Goal: Navigation & Orientation: Find specific page/section

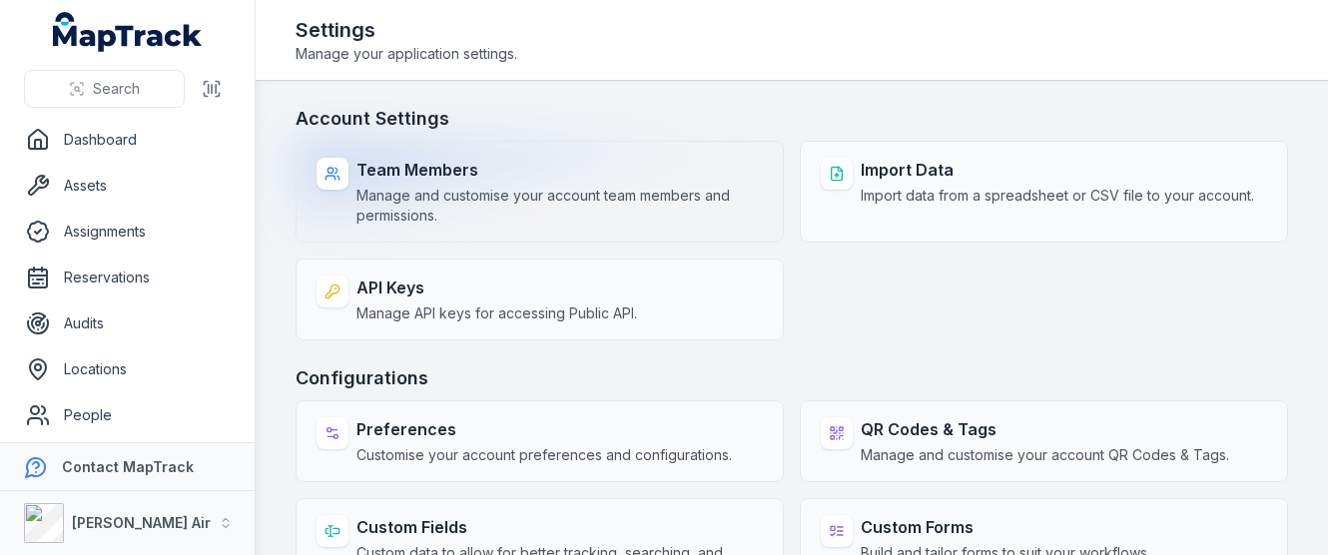
click at [415, 167] on strong "Team Members" at bounding box center [559, 170] width 406 height 24
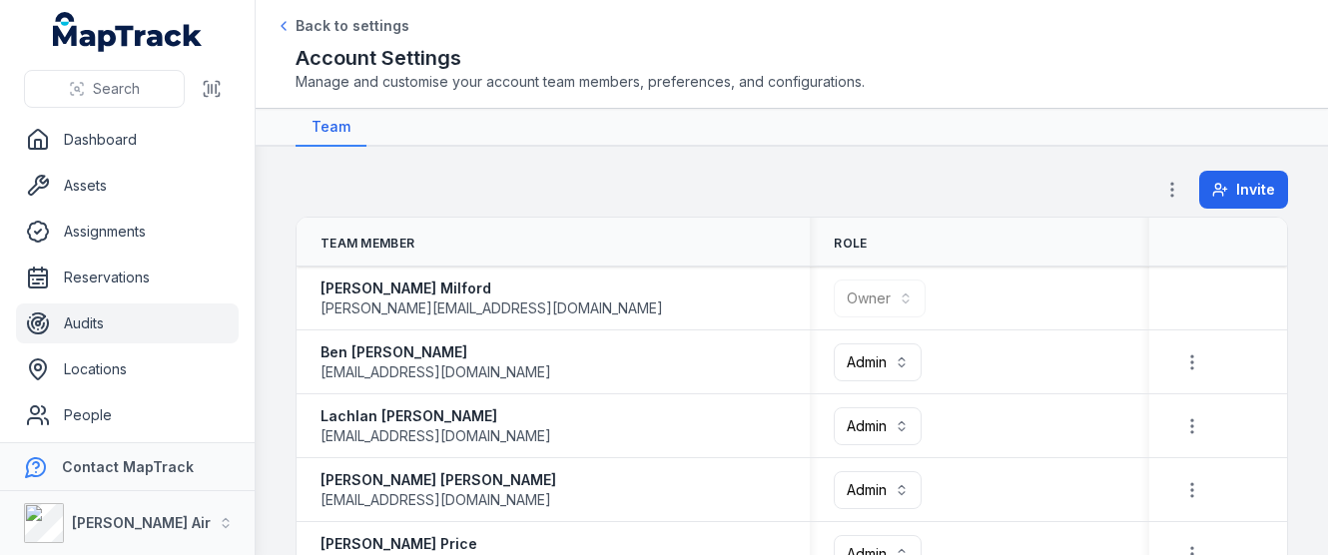
click at [122, 329] on link "Audits" at bounding box center [127, 324] width 223 height 40
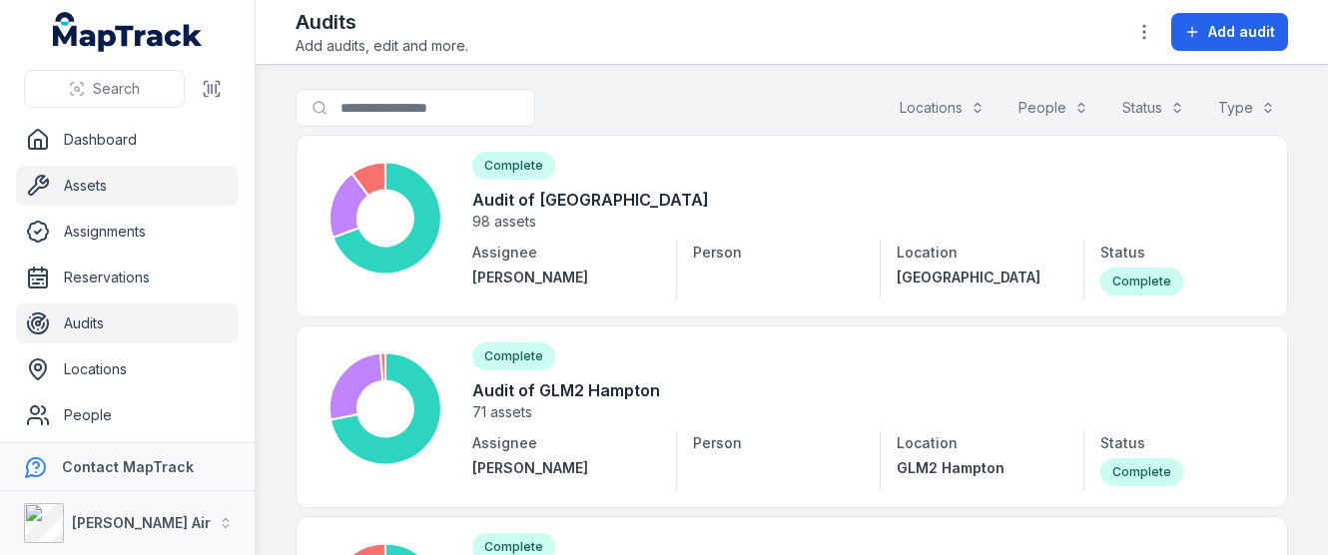
click at [102, 187] on link "Assets" at bounding box center [127, 186] width 223 height 40
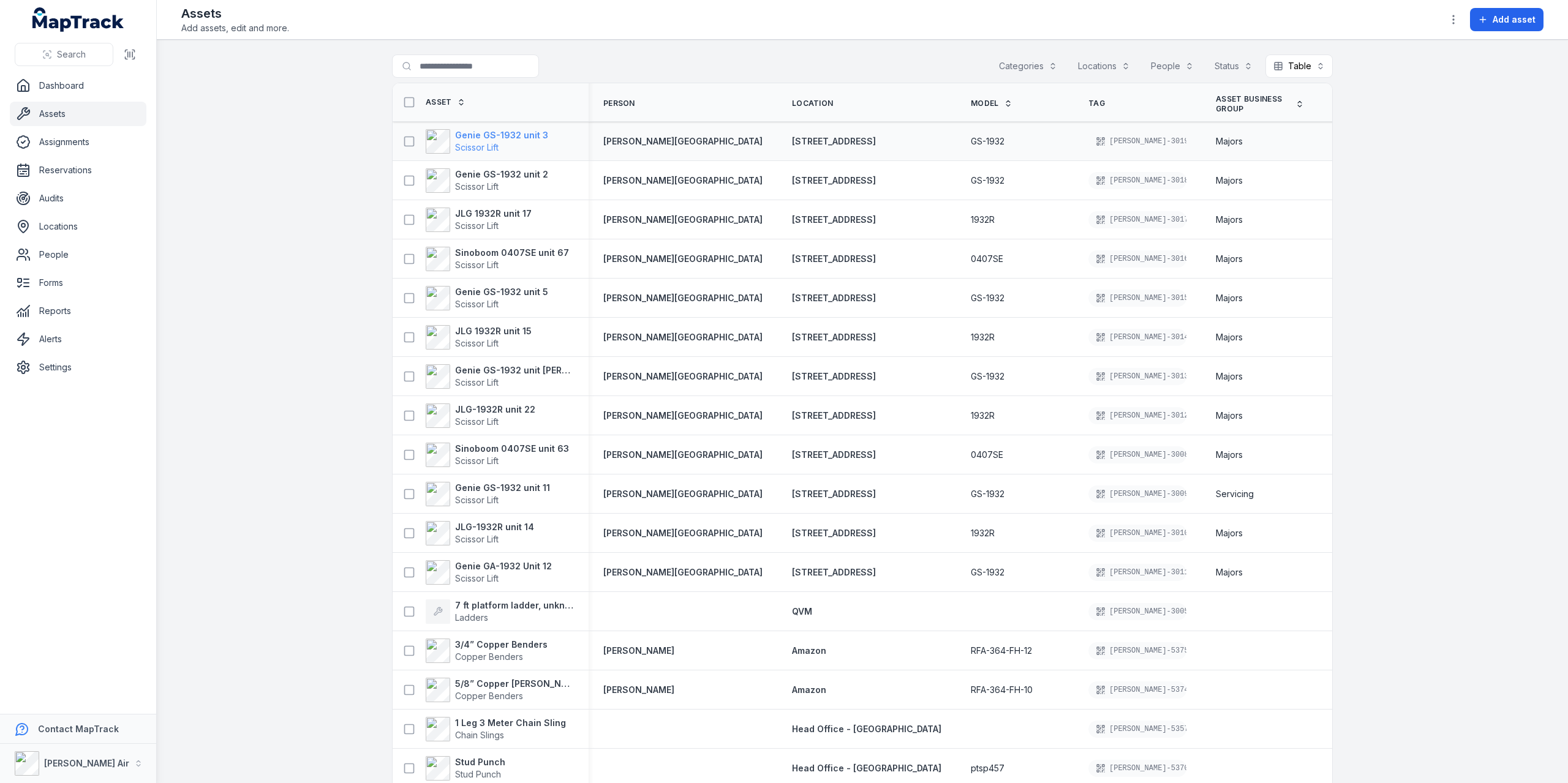
click at [464, 130] on strong "Genie GS-1932 unit 3" at bounding box center [502, 136] width 93 height 12
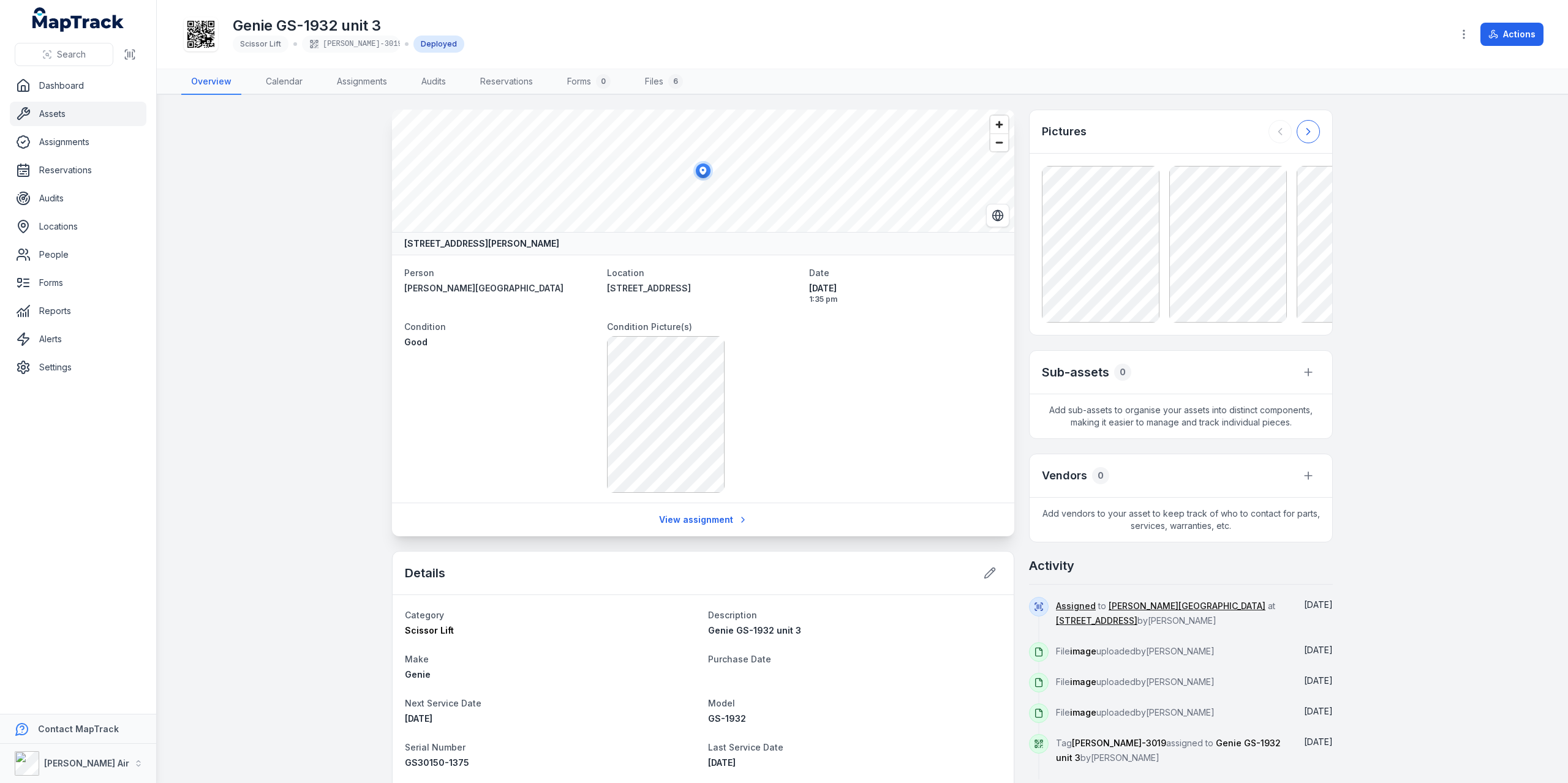
click at [814, 127] on icon at bounding box center [1309, 132] width 12 height 12
click at [814, 127] on div at bounding box center [1294, 132] width 52 height 23
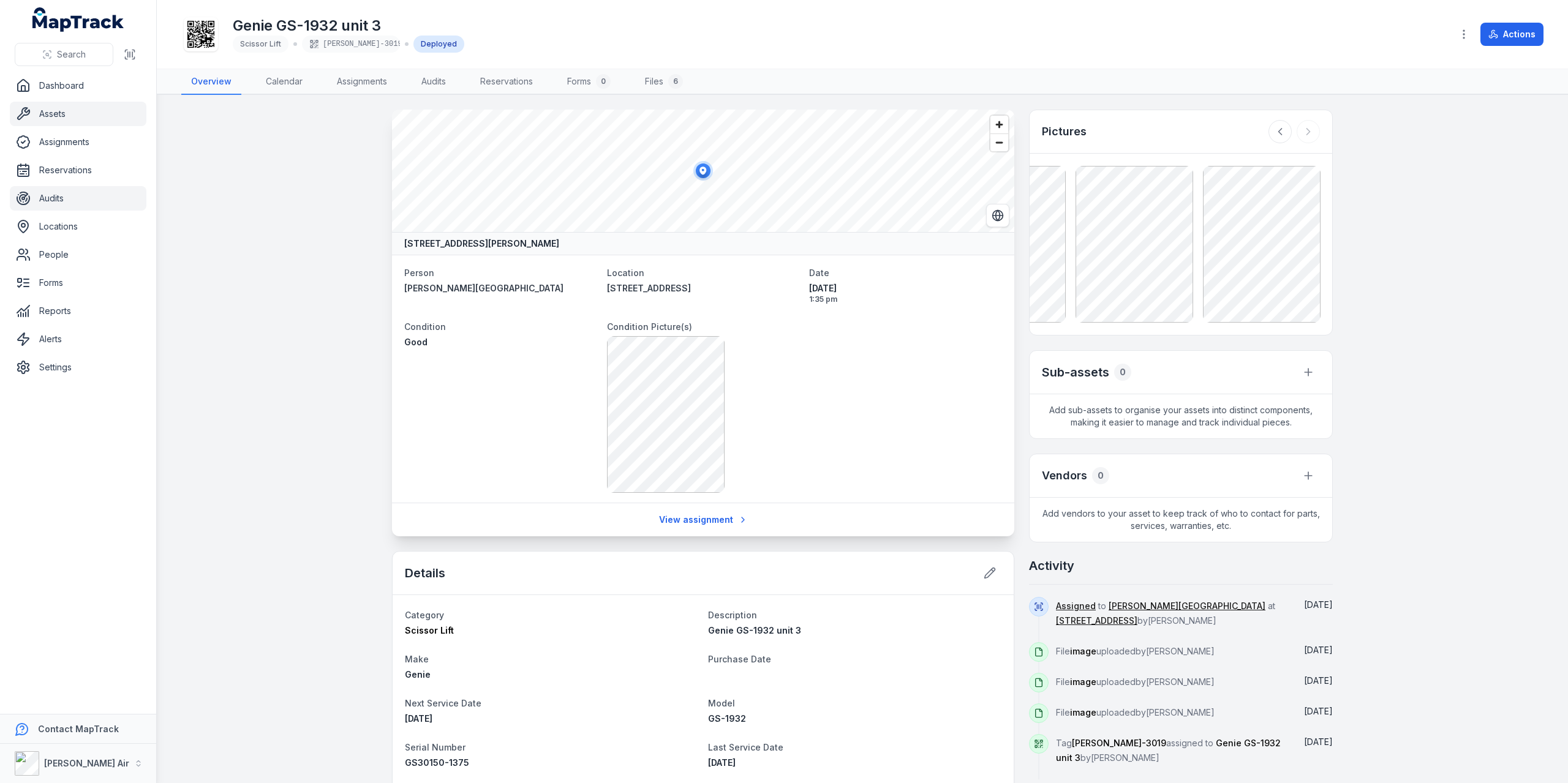
click at [49, 191] on link "Audits" at bounding box center [78, 199] width 137 height 25
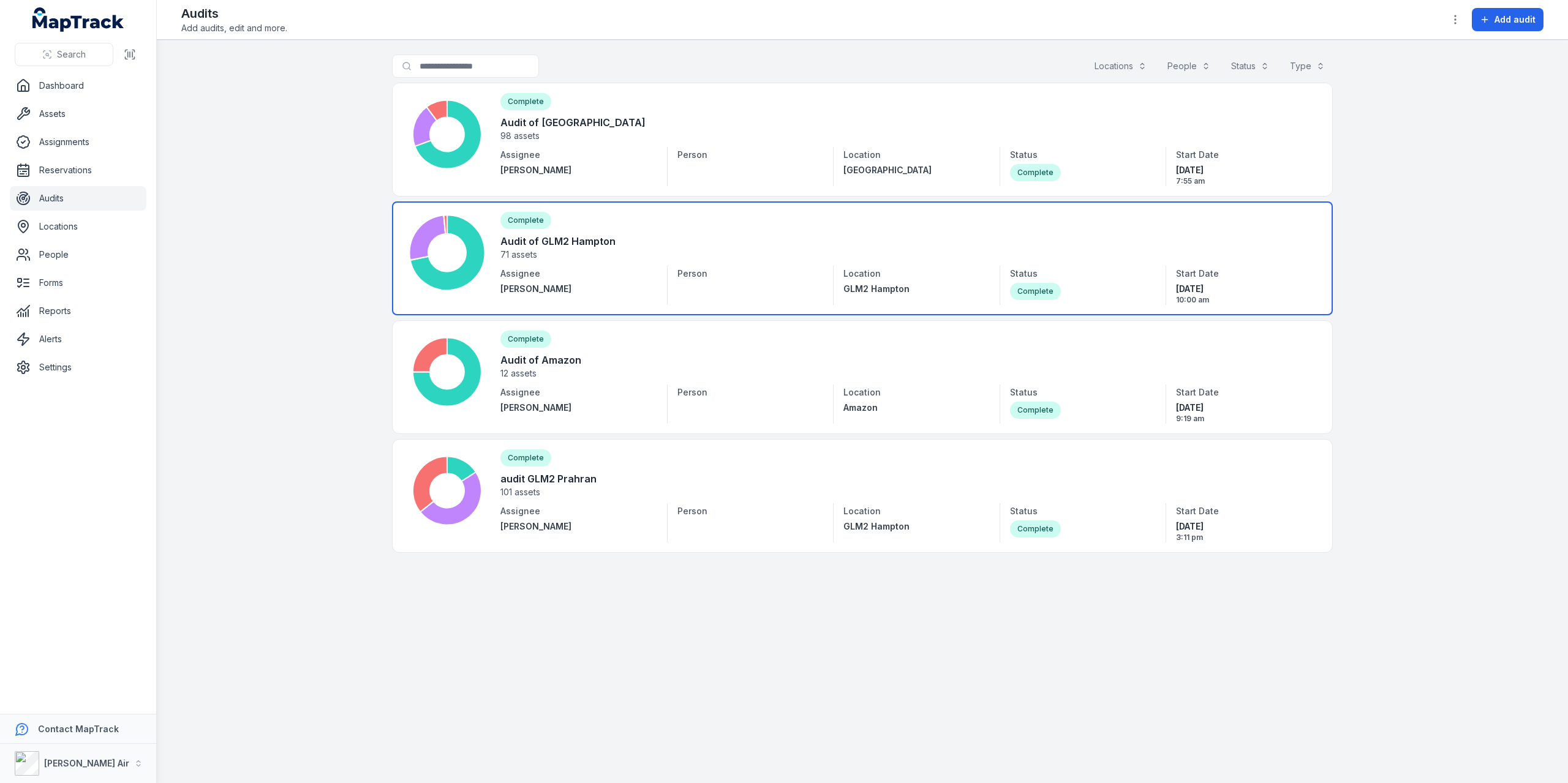
click at [534, 242] on link at bounding box center [863, 258] width 941 height 114
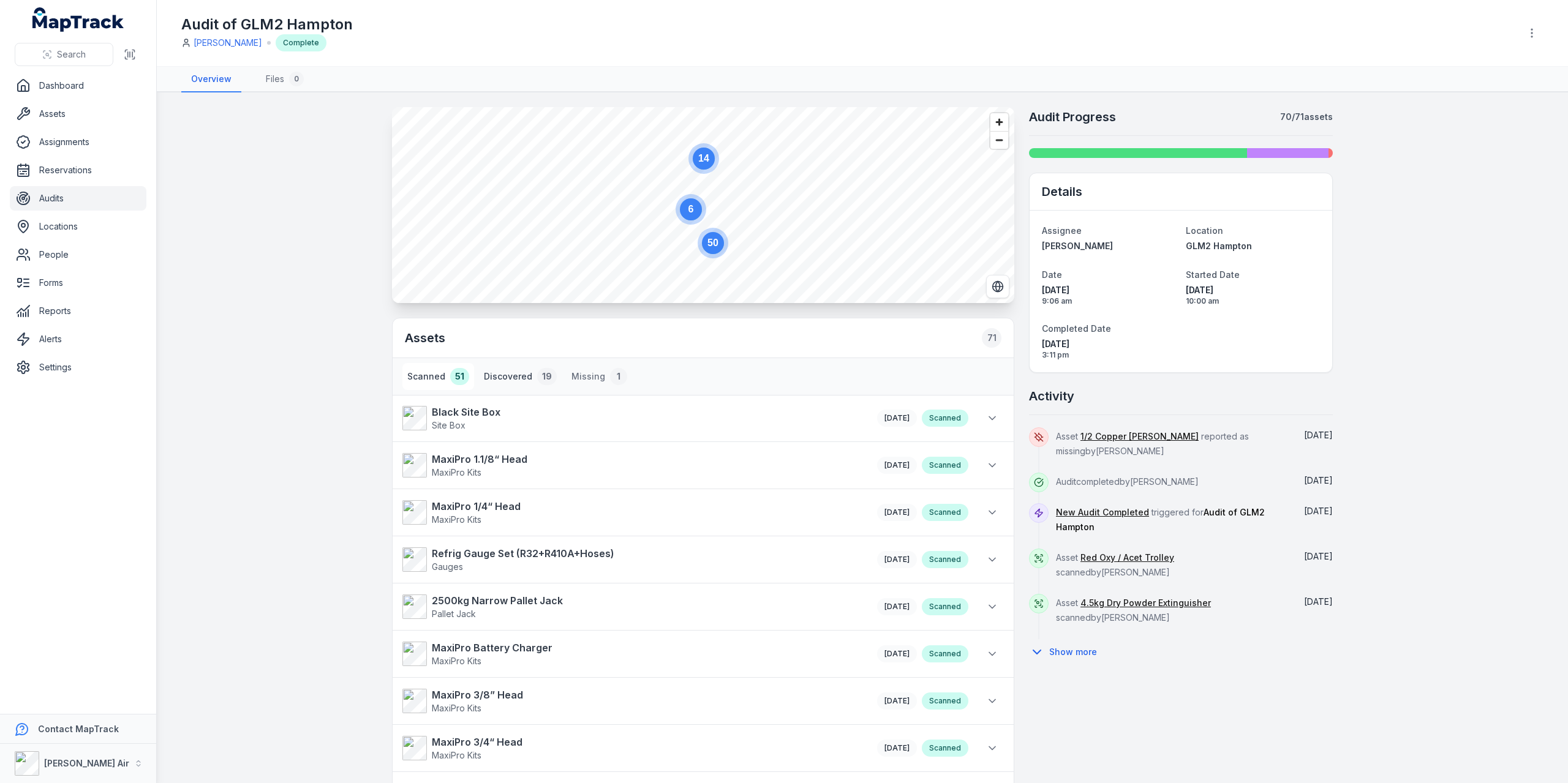
scroll to position [61, 0]
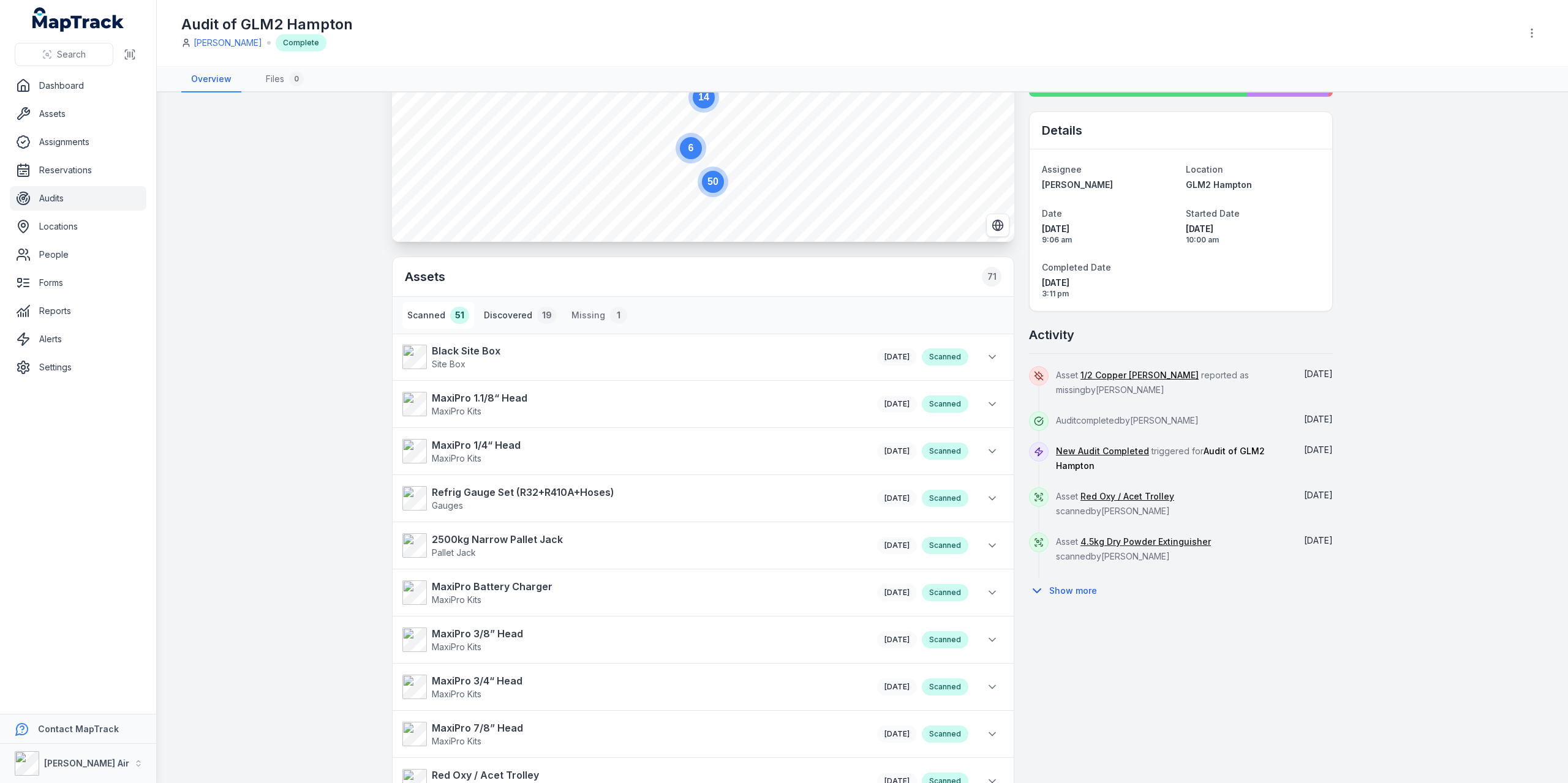
click at [504, 315] on button "Discovered 19" at bounding box center [520, 315] width 83 height 27
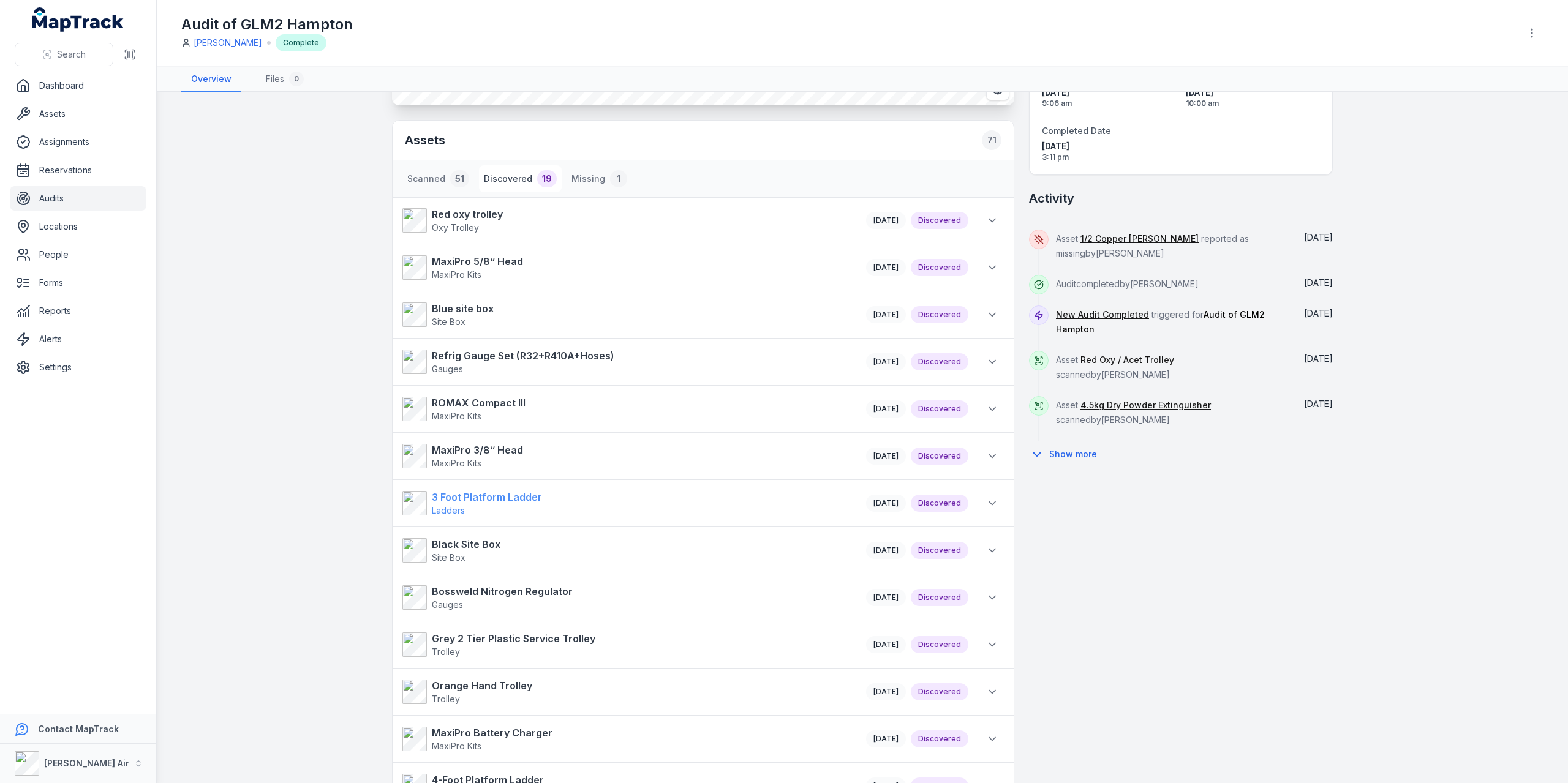
scroll to position [0, 0]
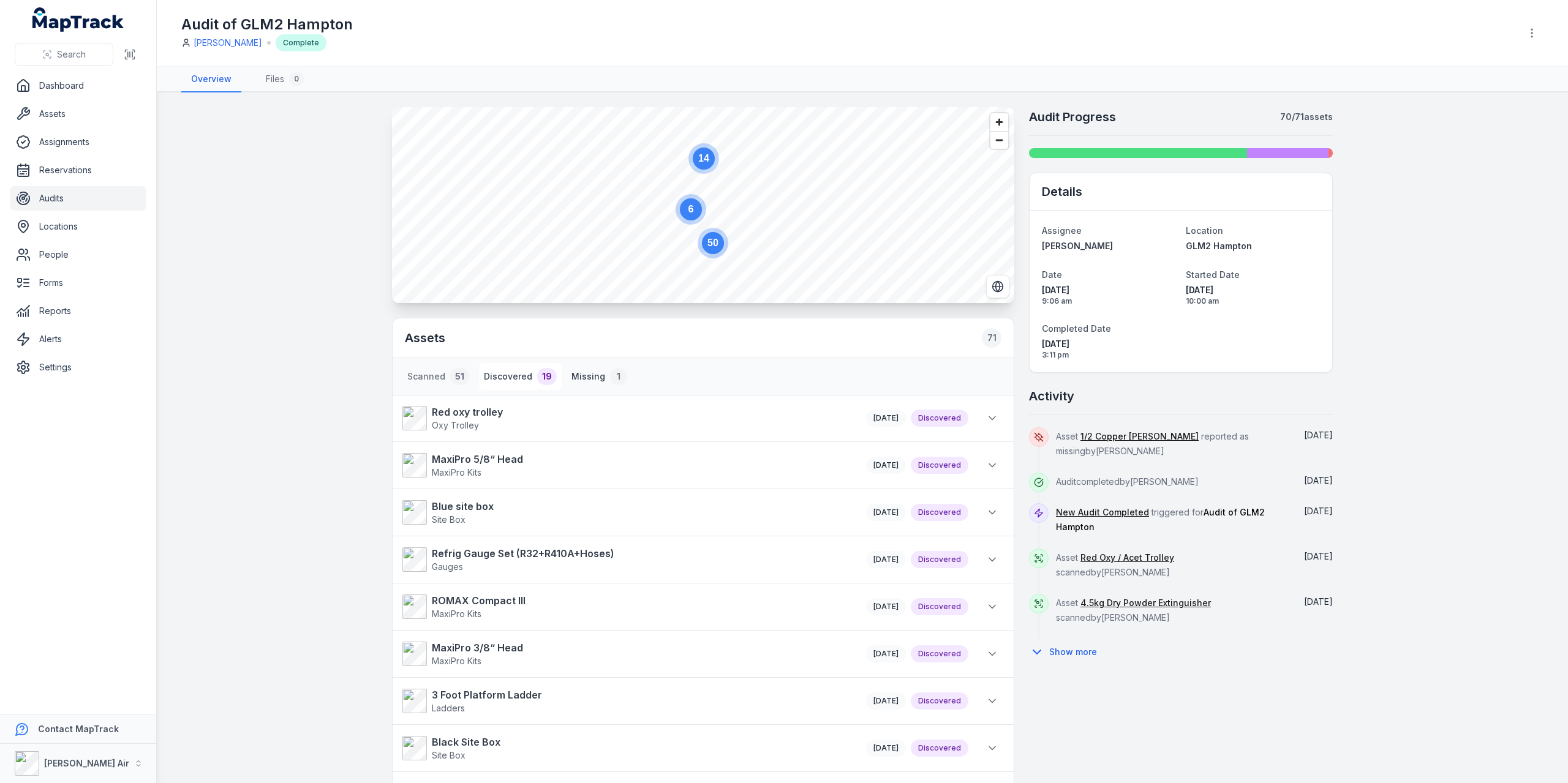
click at [586, 340] on button "Missing 1" at bounding box center [599, 376] width 66 height 27
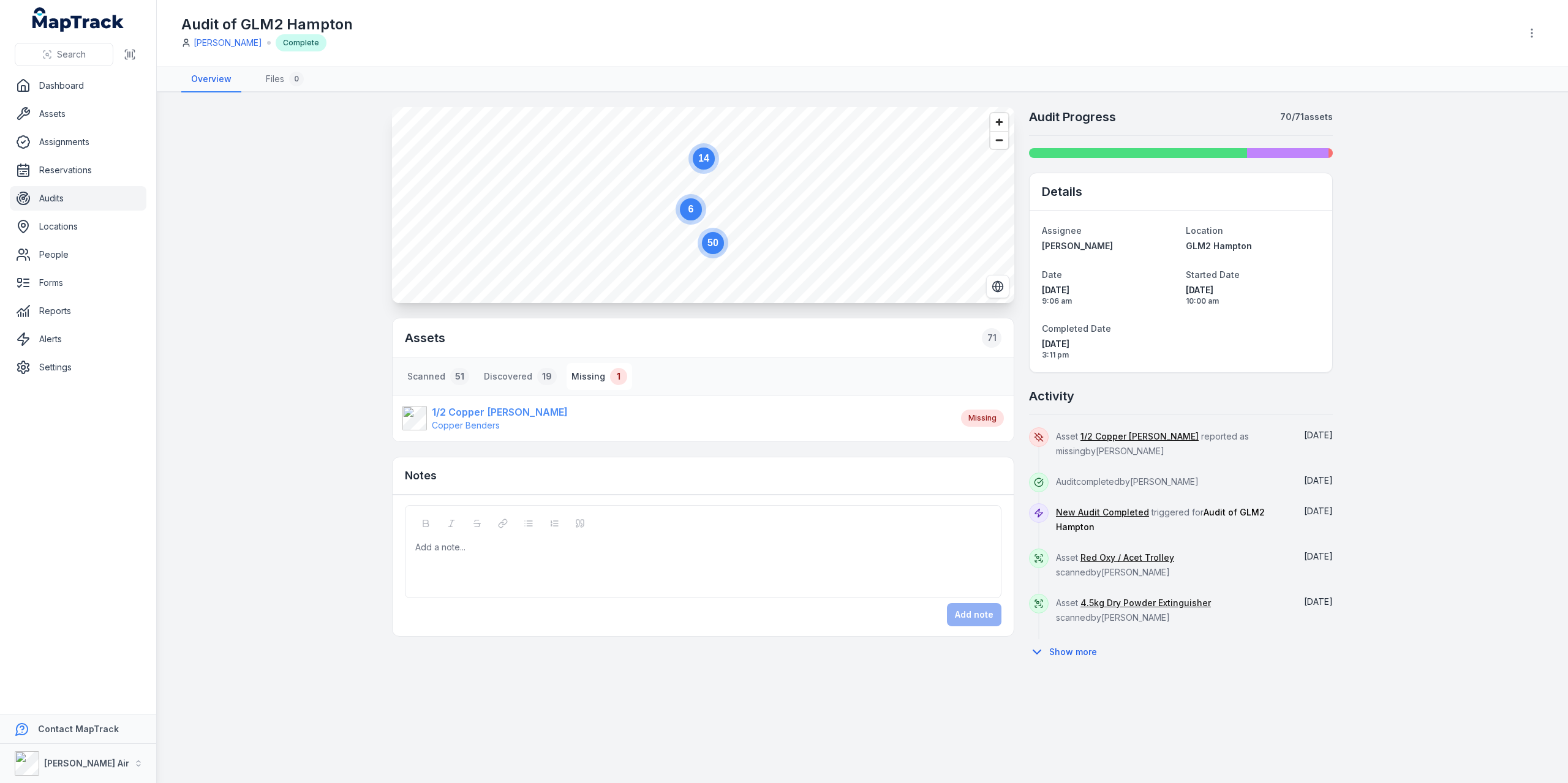
click at [472, 340] on span "Copper Benders" at bounding box center [466, 425] width 68 height 10
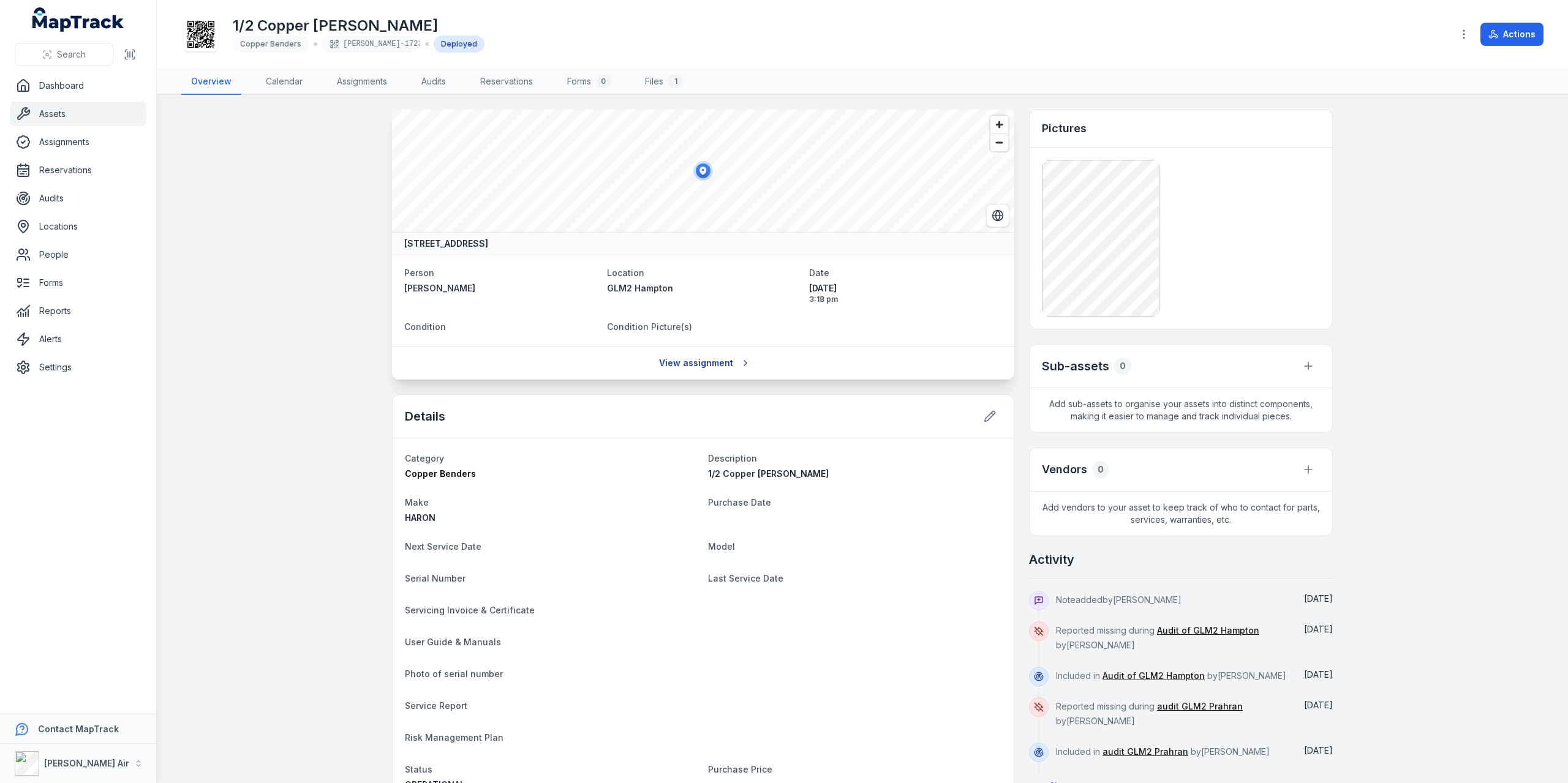
click at [710, 340] on link "View assignment" at bounding box center [703, 363] width 105 height 23
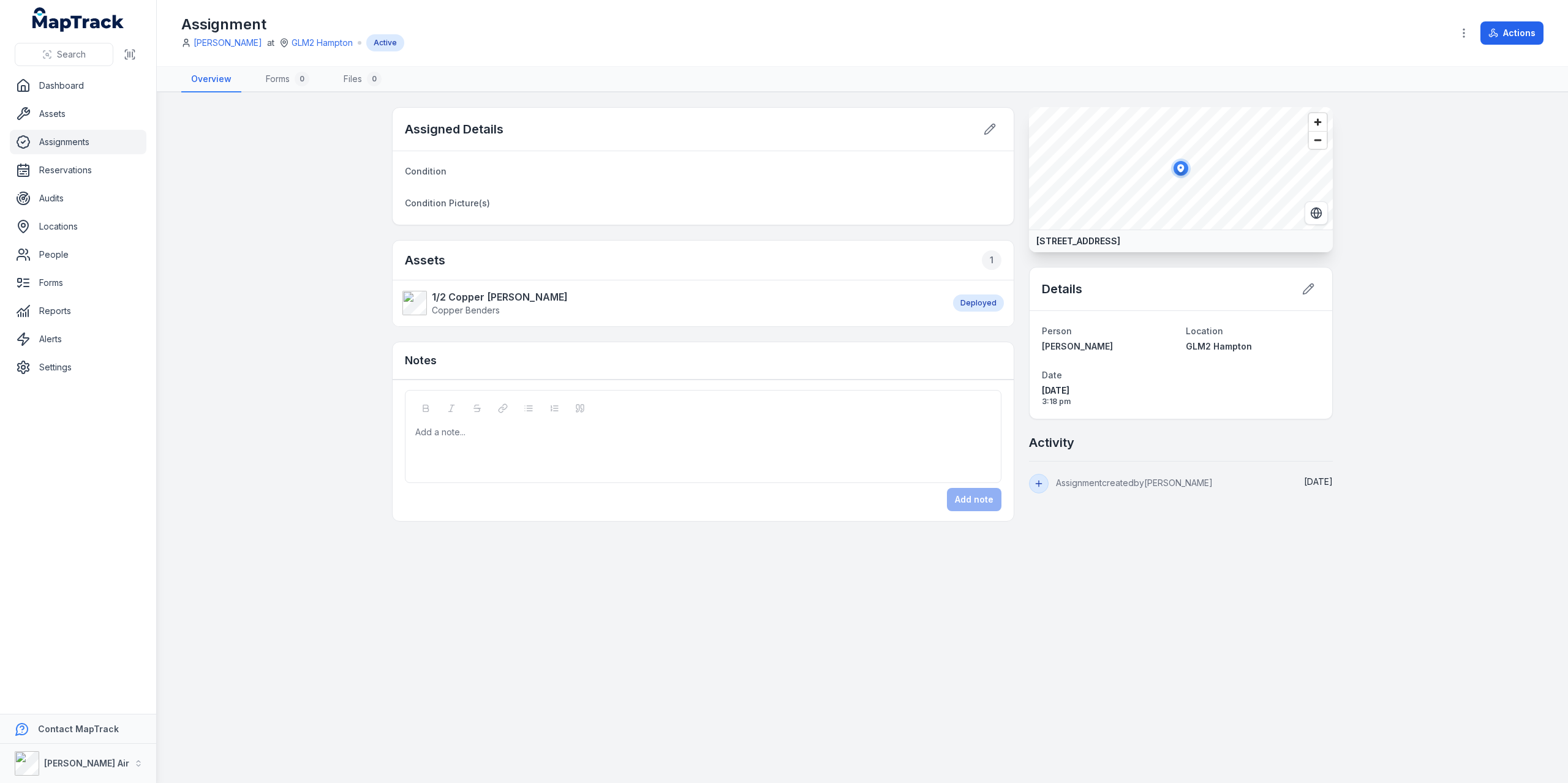
click at [83, 141] on link "Assignments" at bounding box center [78, 142] width 137 height 25
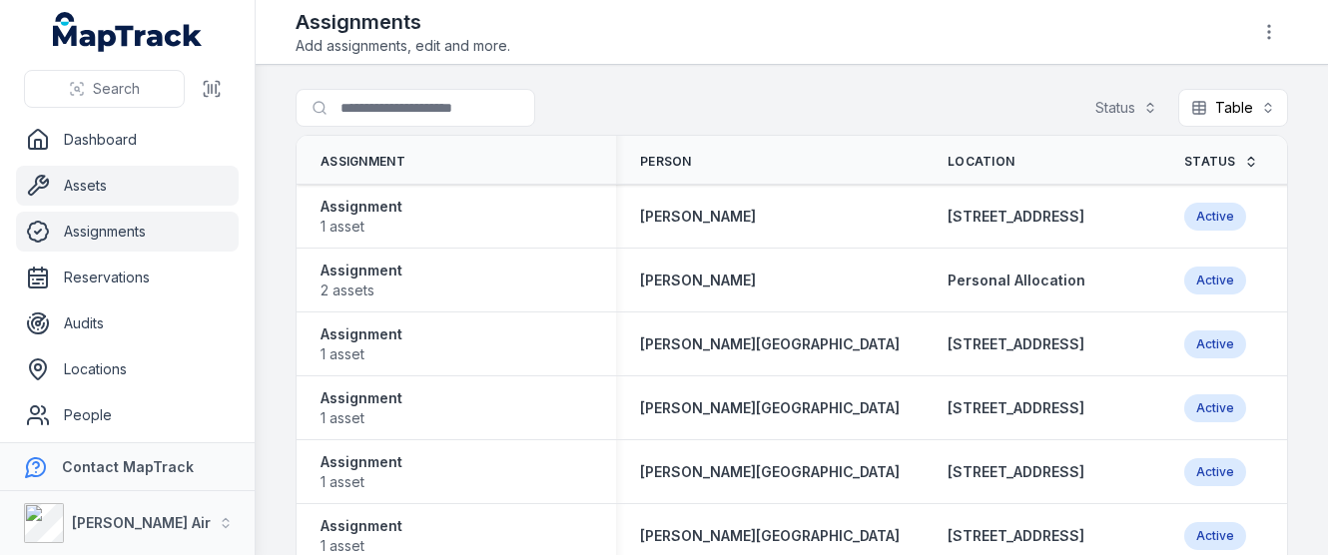
click at [70, 178] on link "Assets" at bounding box center [127, 186] width 223 height 40
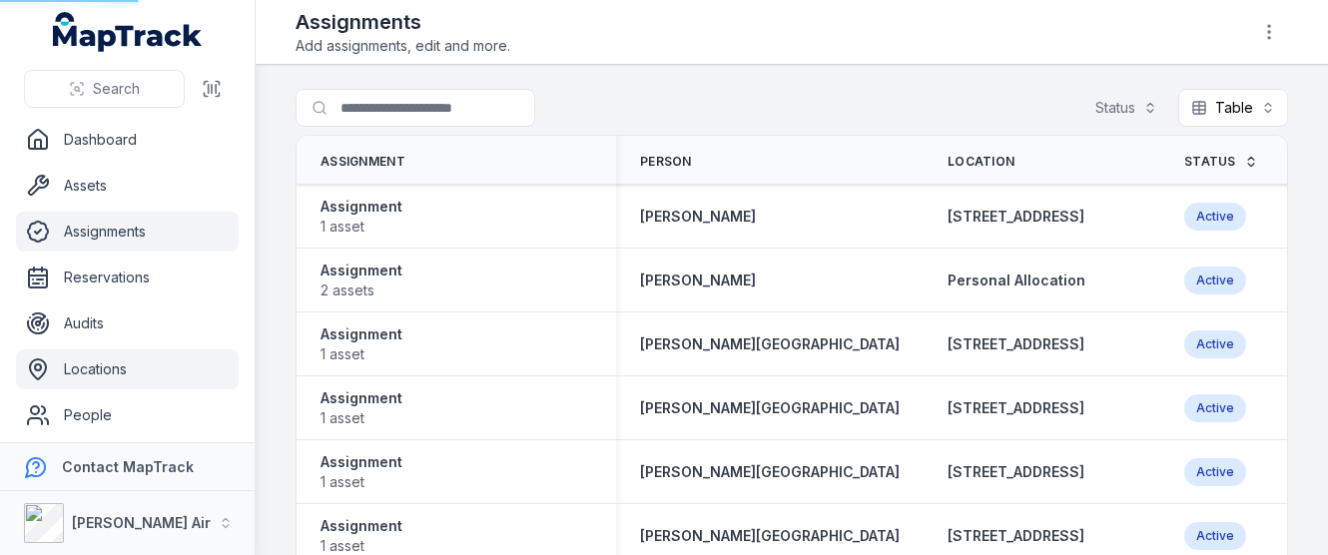
click at [118, 369] on link "Locations" at bounding box center [127, 369] width 223 height 40
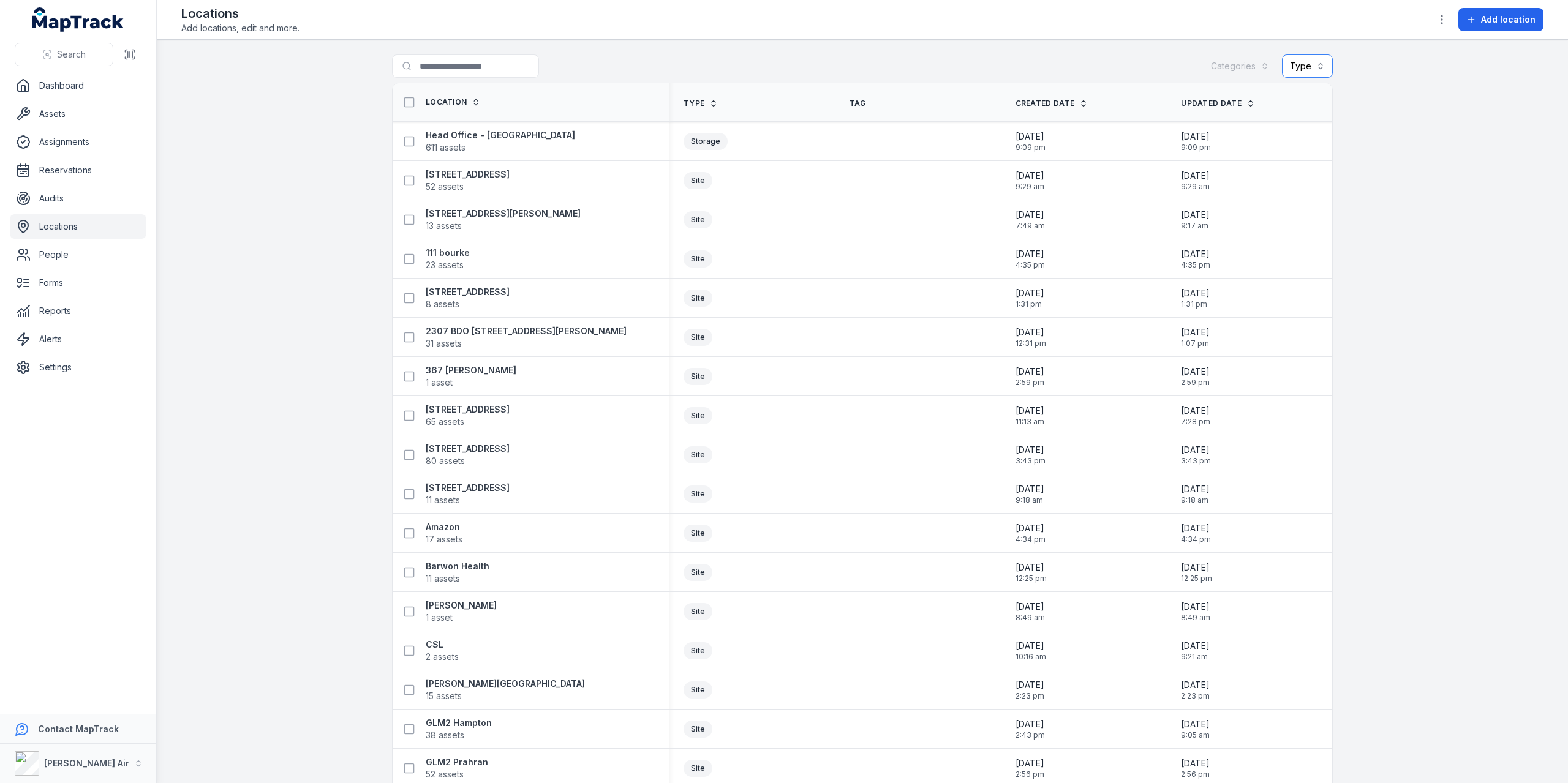
click at [814, 68] on button "Type" at bounding box center [1307, 66] width 51 height 23
click at [814, 114] on div "Vehicle" at bounding box center [1265, 120] width 102 height 12
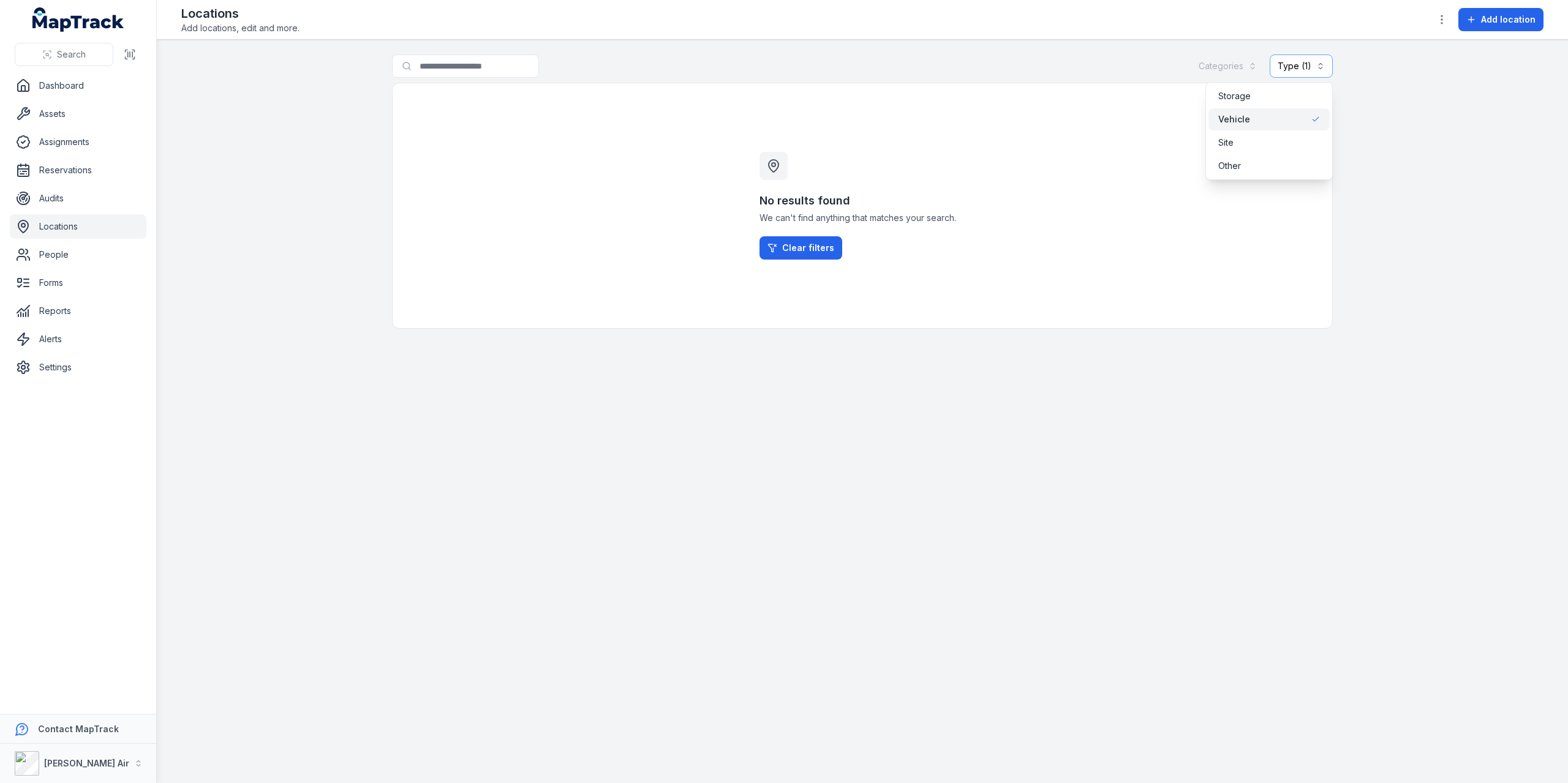
click at [814, 121] on icon at bounding box center [1316, 120] width 9 height 9
click at [65, 112] on div "Search Dashboard Assets Assignments Reservations Audits Locations People Forms …" at bounding box center [784, 391] width 1568 height 783
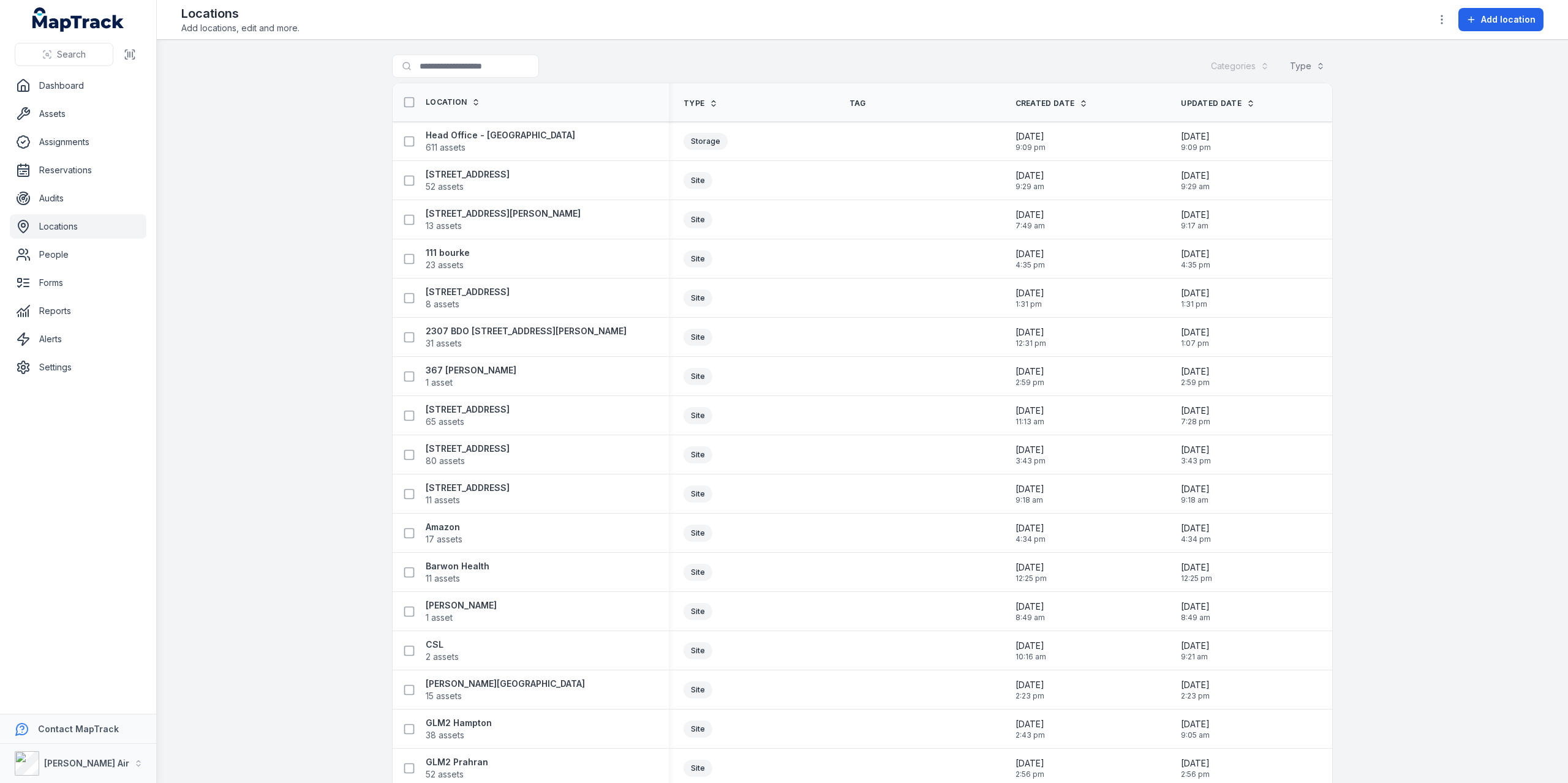
click at [294, 340] on main "Search for locations Categories Type Location Type Tag Created Date Updated Dat…" at bounding box center [863, 411] width 1411 height 743
click at [49, 200] on link "Audits" at bounding box center [78, 199] width 137 height 25
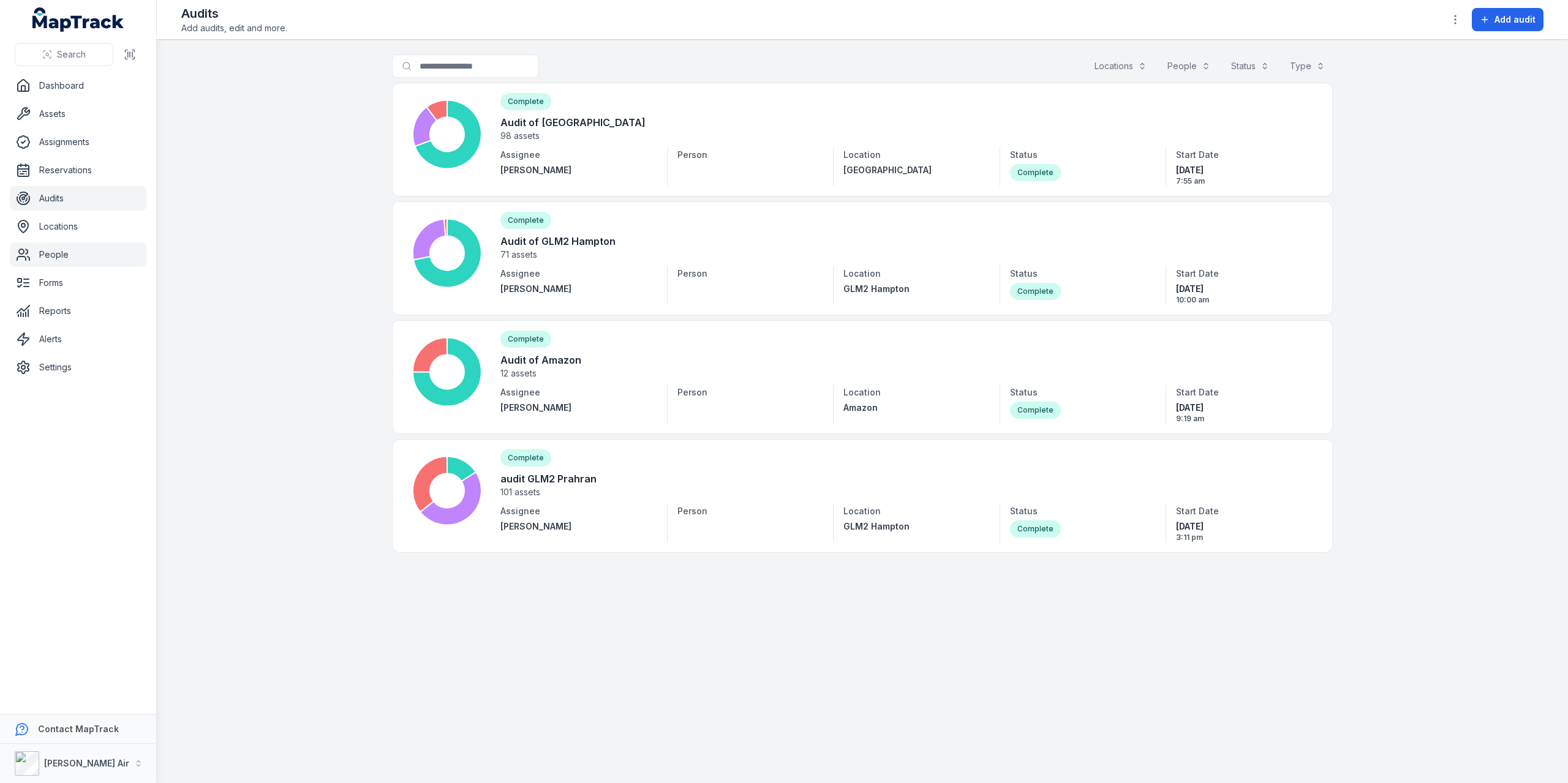
click at [69, 245] on link "People" at bounding box center [78, 254] width 137 height 25
click at [70, 340] on link "Settings" at bounding box center [78, 367] width 137 height 25
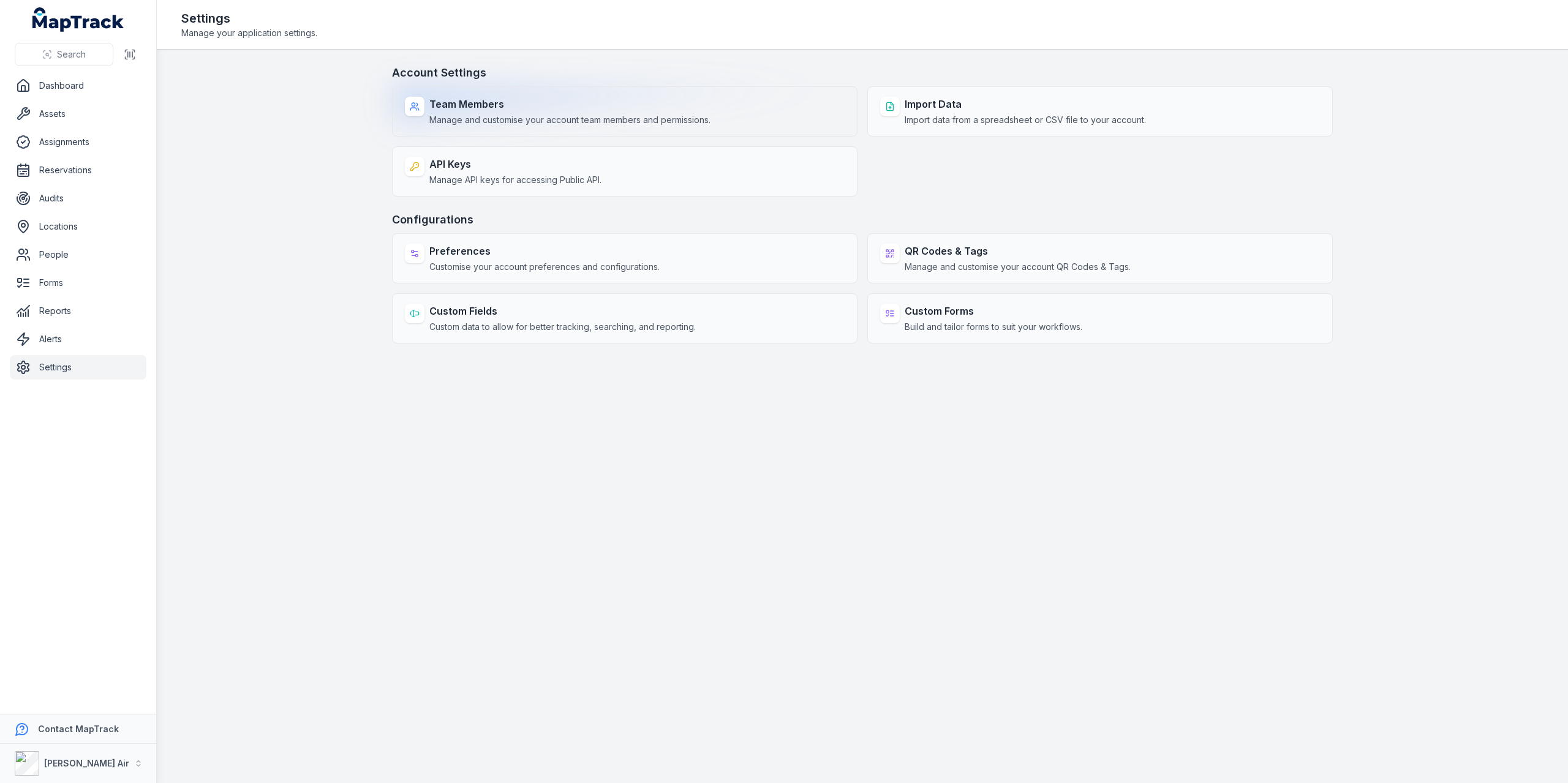
click at [459, 116] on span "Manage and customise your account team members and permissions." at bounding box center [570, 120] width 281 height 12
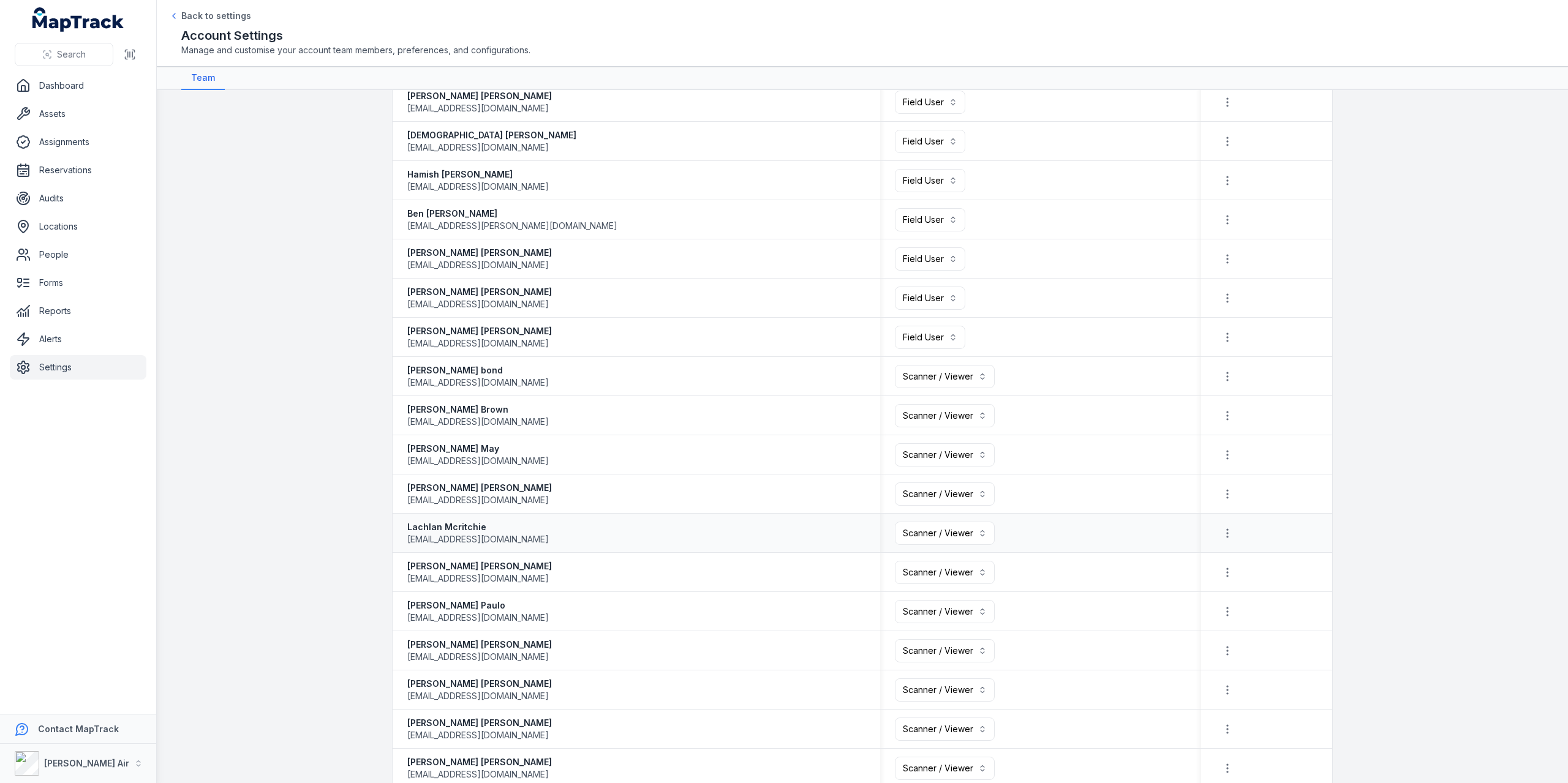
scroll to position [1102, 0]
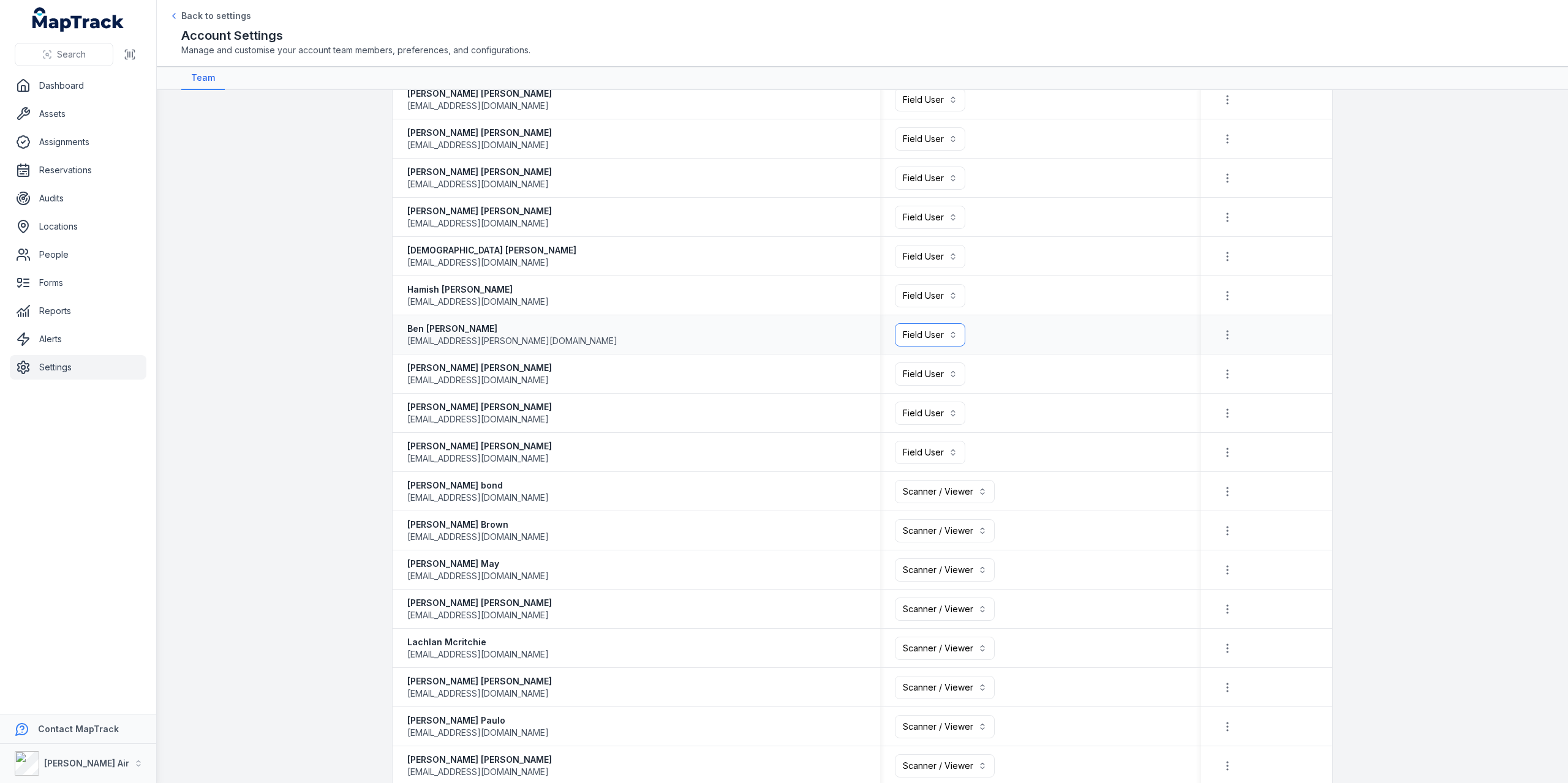
click at [814, 336] on button "Field User ******" at bounding box center [930, 335] width 71 height 23
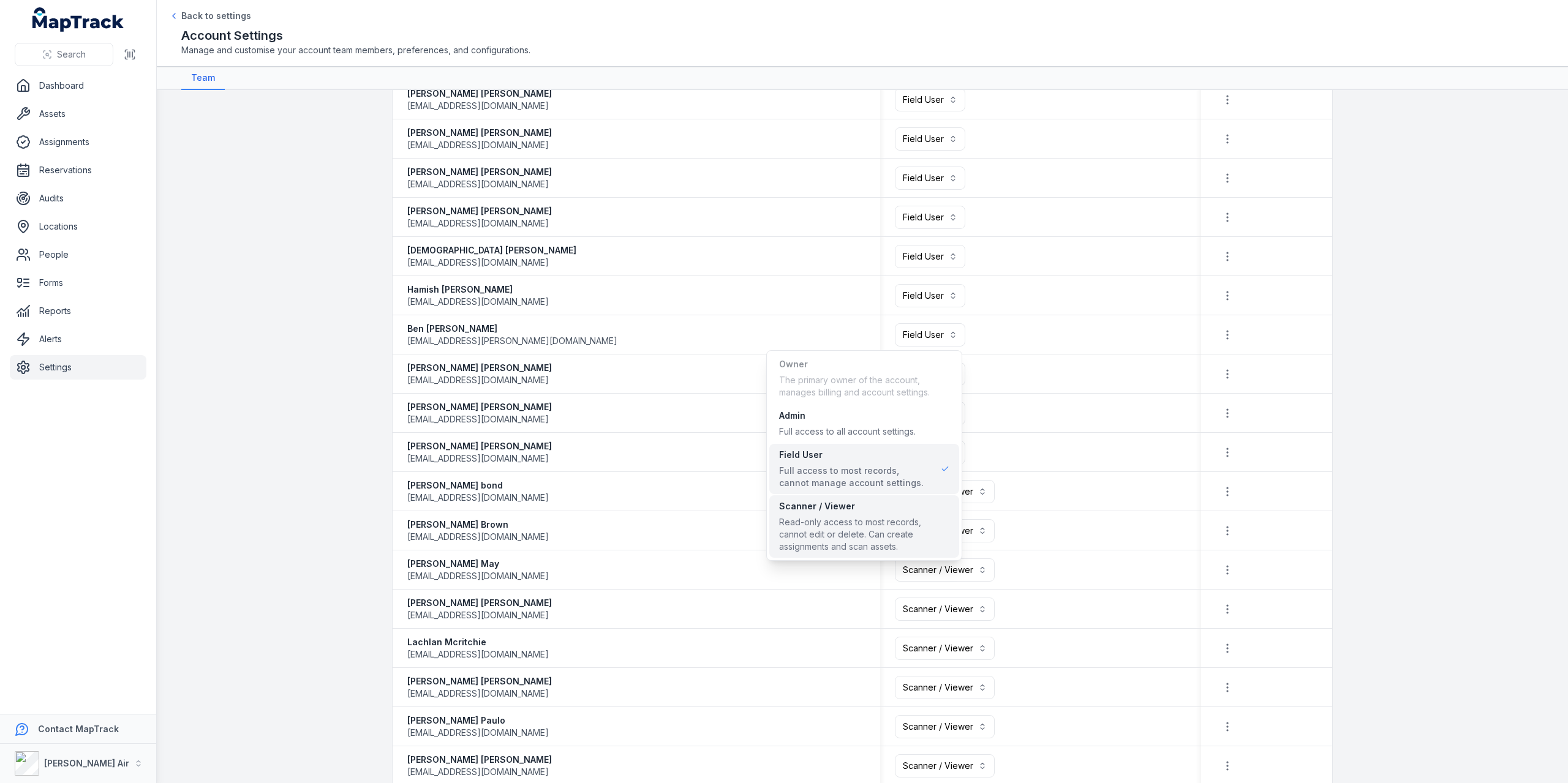
click at [814, 340] on span "Scanner / Viewer Read-only access to most records, cannot edit or delete. Can c…" at bounding box center [864, 527] width 171 height 53
